Goal: Information Seeking & Learning: Compare options

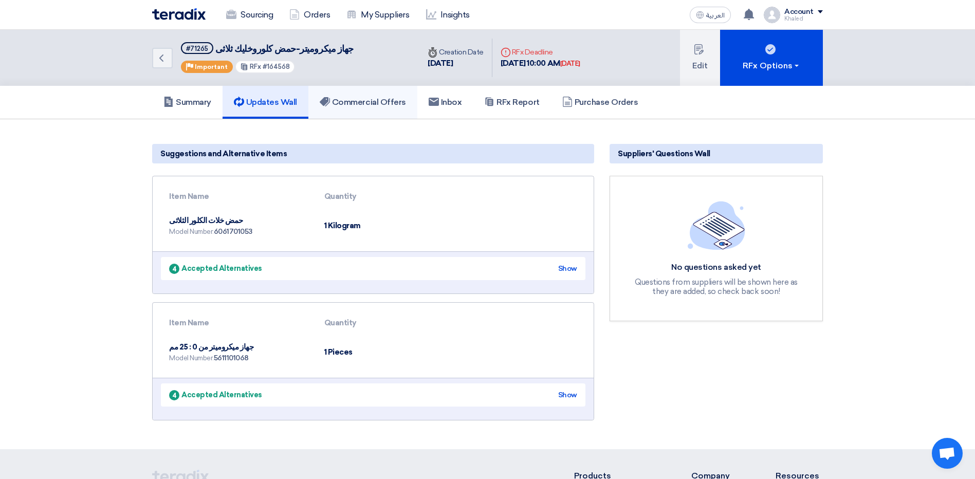
click at [326, 105] on use at bounding box center [325, 101] width 10 height 9
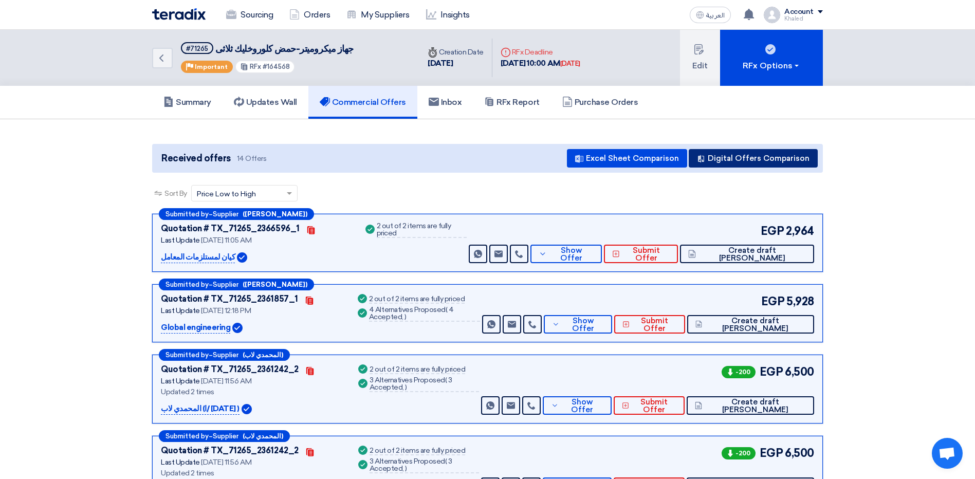
click at [727, 155] on button "Digital Offers Comparison" at bounding box center [752, 158] width 129 height 18
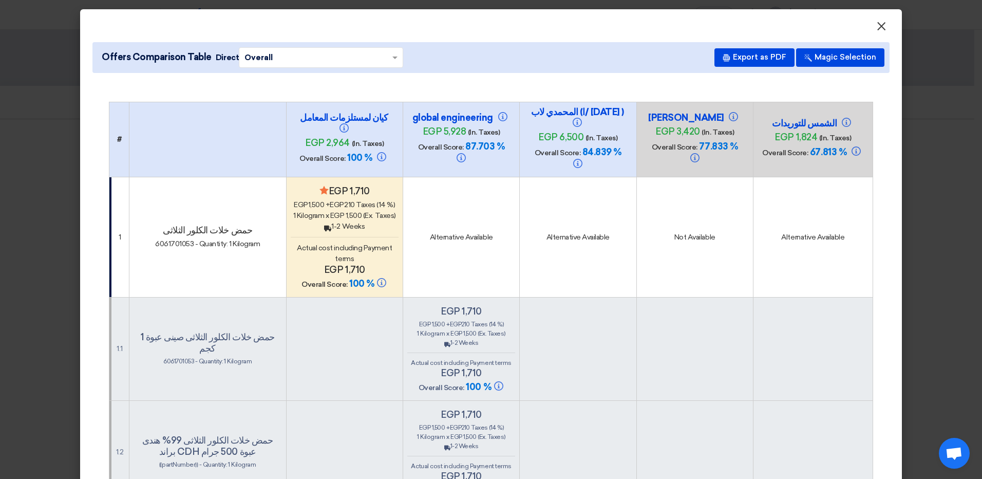
click at [876, 29] on span "×" at bounding box center [881, 28] width 10 height 21
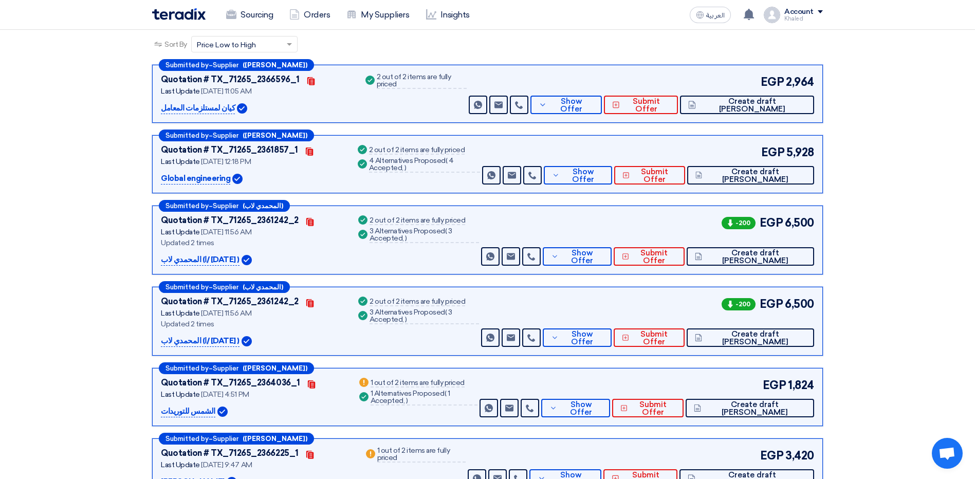
scroll to position [206, 0]
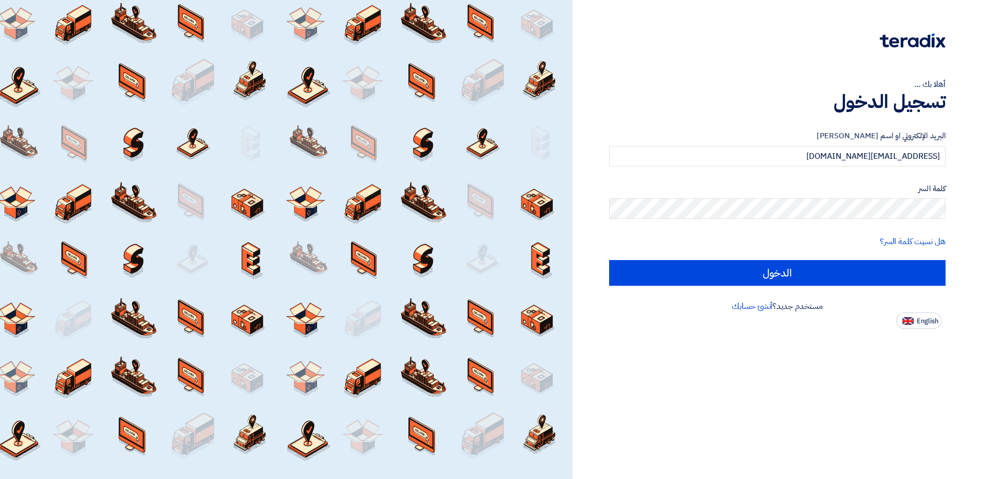
click at [762, 282] on input "الدخول" at bounding box center [777, 273] width 337 height 26
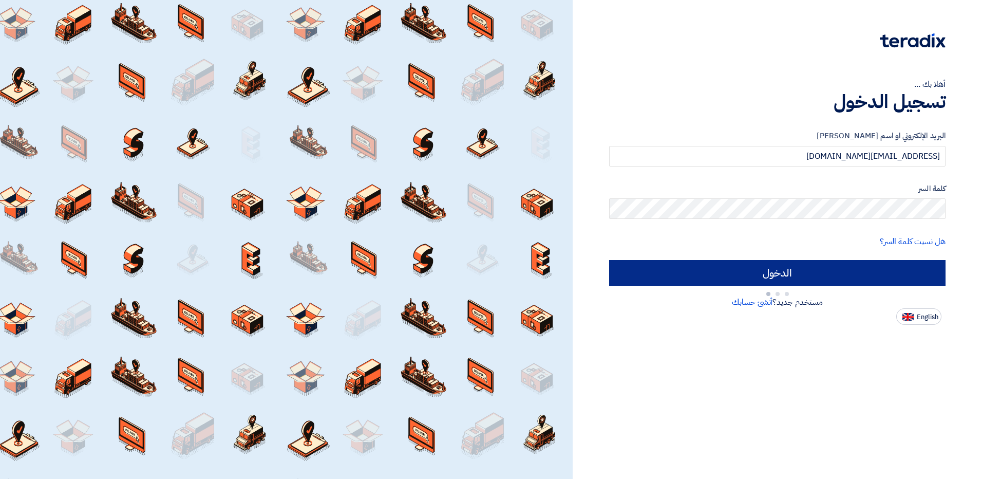
type input "Sign in"
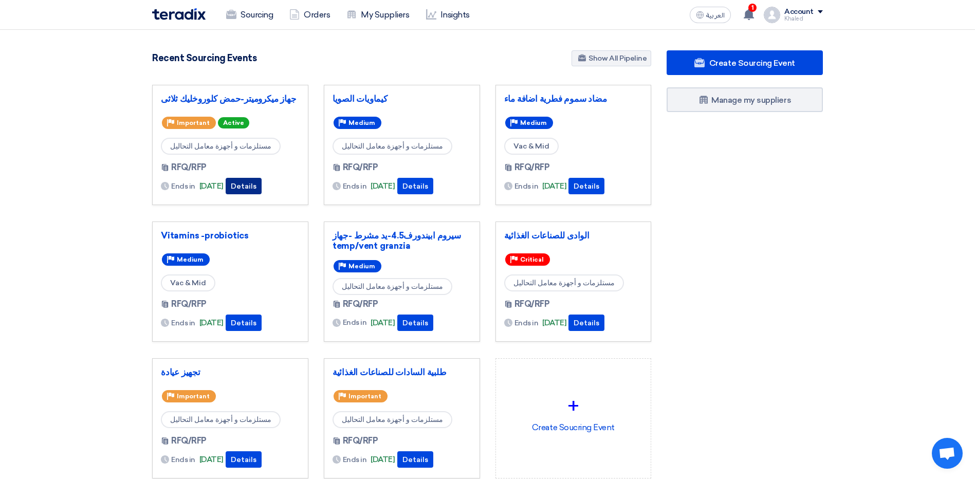
click at [262, 184] on button "Details" at bounding box center [244, 186] width 36 height 16
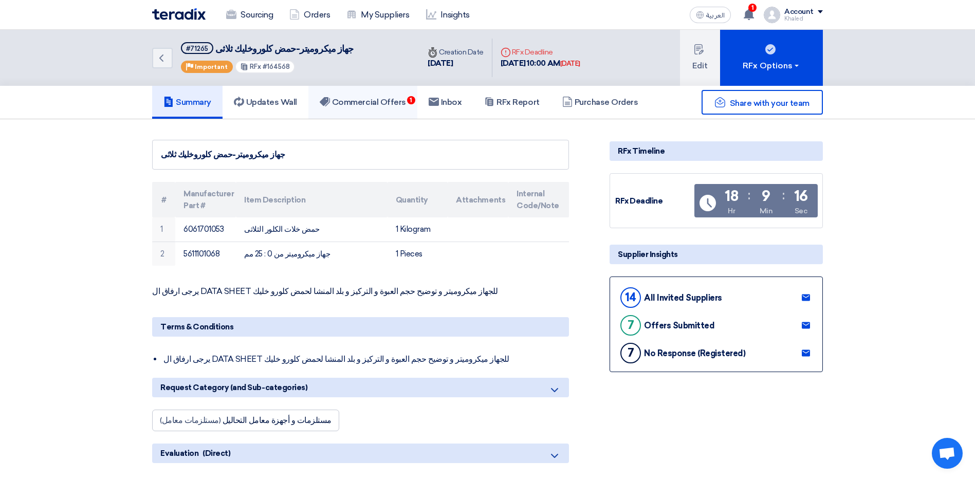
click at [356, 95] on link "Commercial Offers 1" at bounding box center [362, 102] width 109 height 33
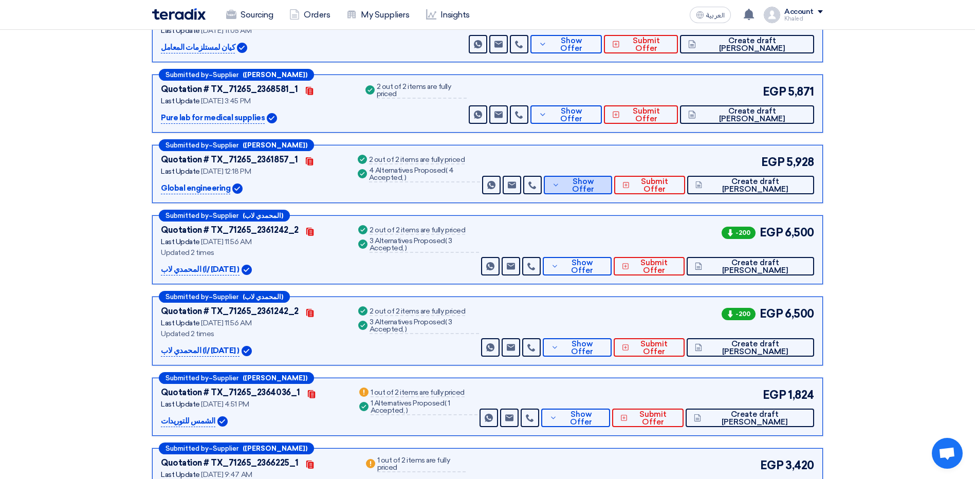
scroll to position [206, 0]
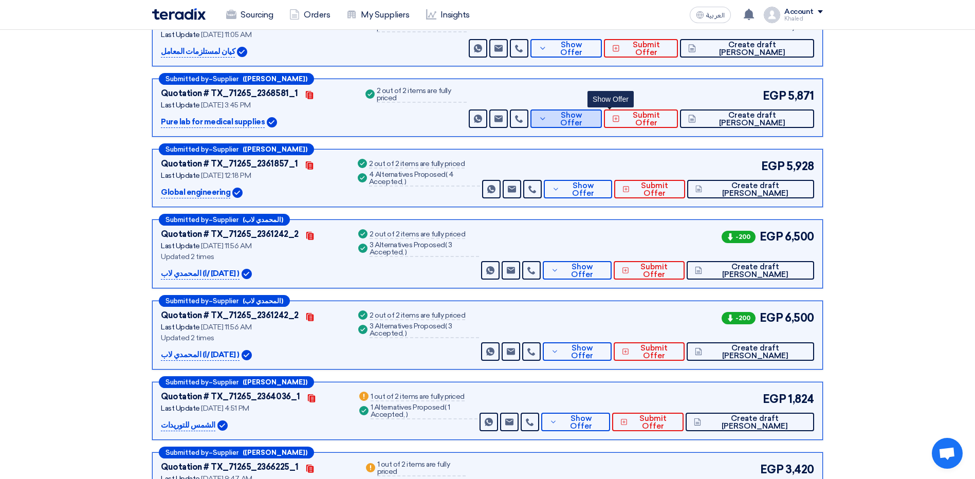
click at [599, 126] on button "Show Offer" at bounding box center [565, 118] width 71 height 18
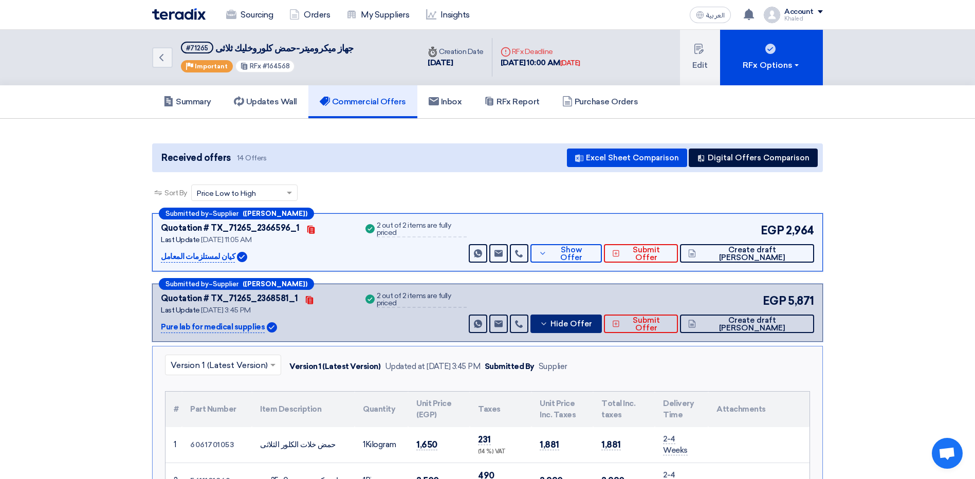
scroll to position [0, 0]
click at [577, 326] on button "Hide Offer" at bounding box center [565, 324] width 71 height 18
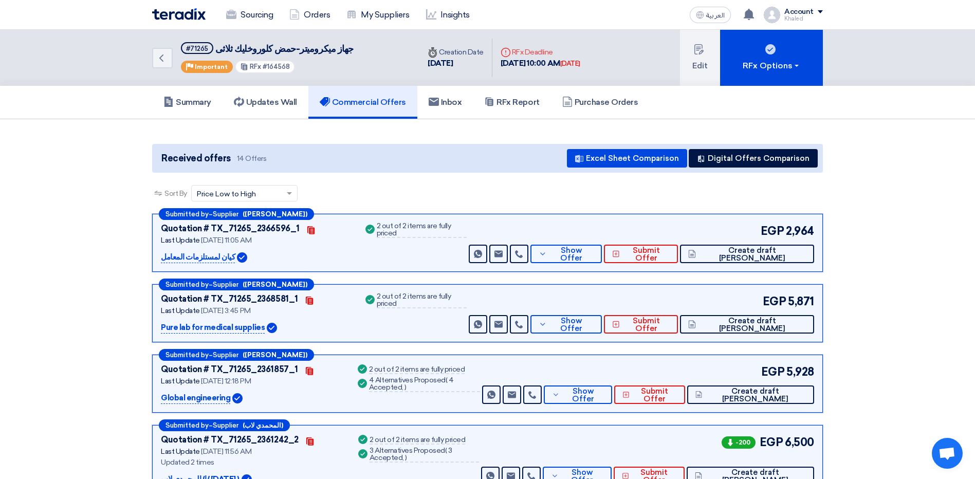
click at [344, 157] on div "Received offers 14 Offers Excel Sheet Comparison Digital Offers Comparison" at bounding box center [487, 158] width 670 height 29
click at [791, 156] on button "Digital Offers Comparison" at bounding box center [752, 158] width 129 height 18
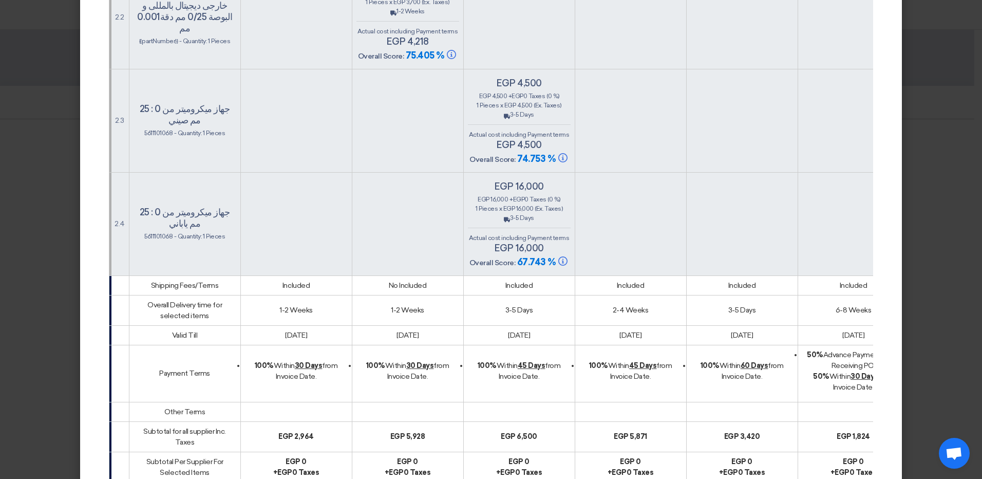
scroll to position [1028, 0]
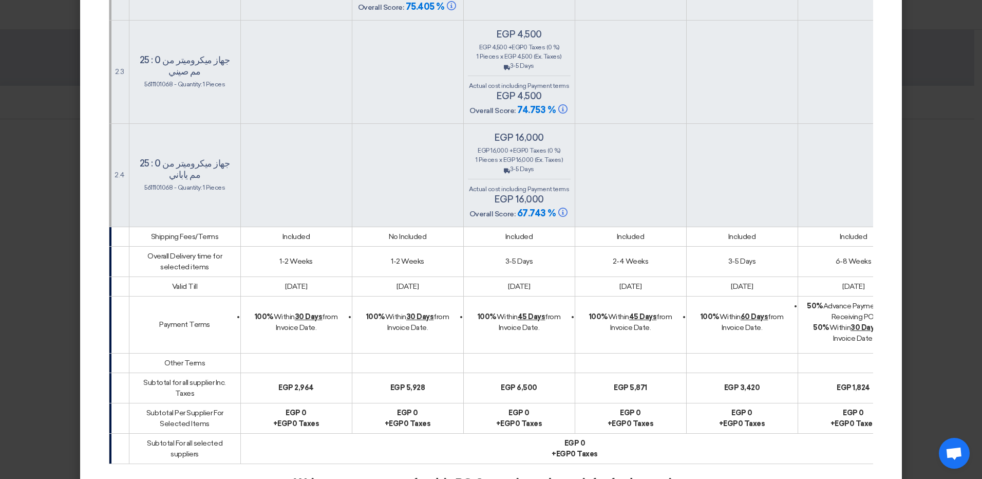
click at [661, 98] on td at bounding box center [630, 71] width 111 height 103
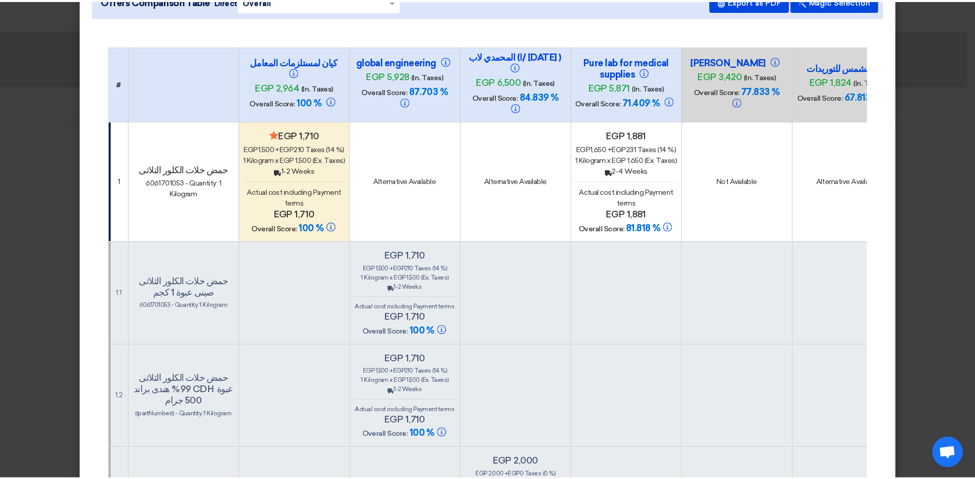
scroll to position [0, 0]
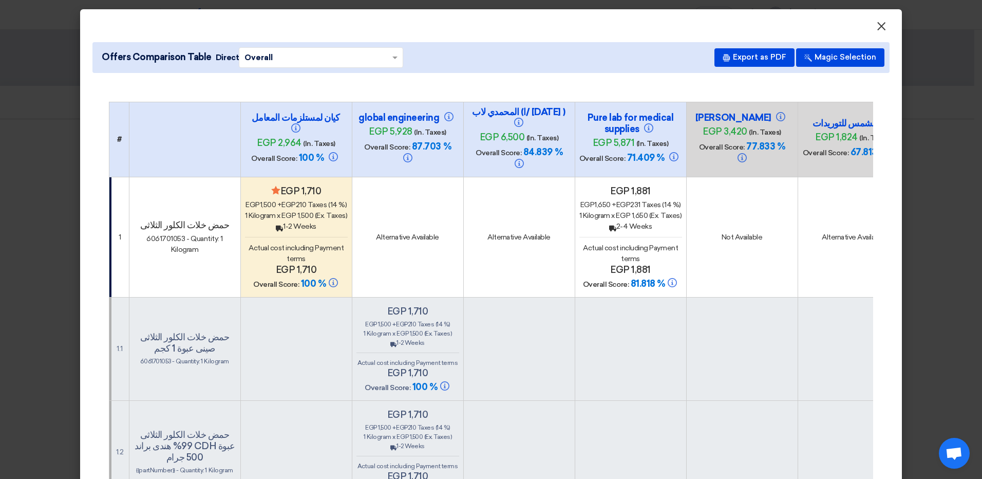
click at [877, 26] on span "×" at bounding box center [881, 28] width 10 height 21
